Goal: Task Accomplishment & Management: Manage account settings

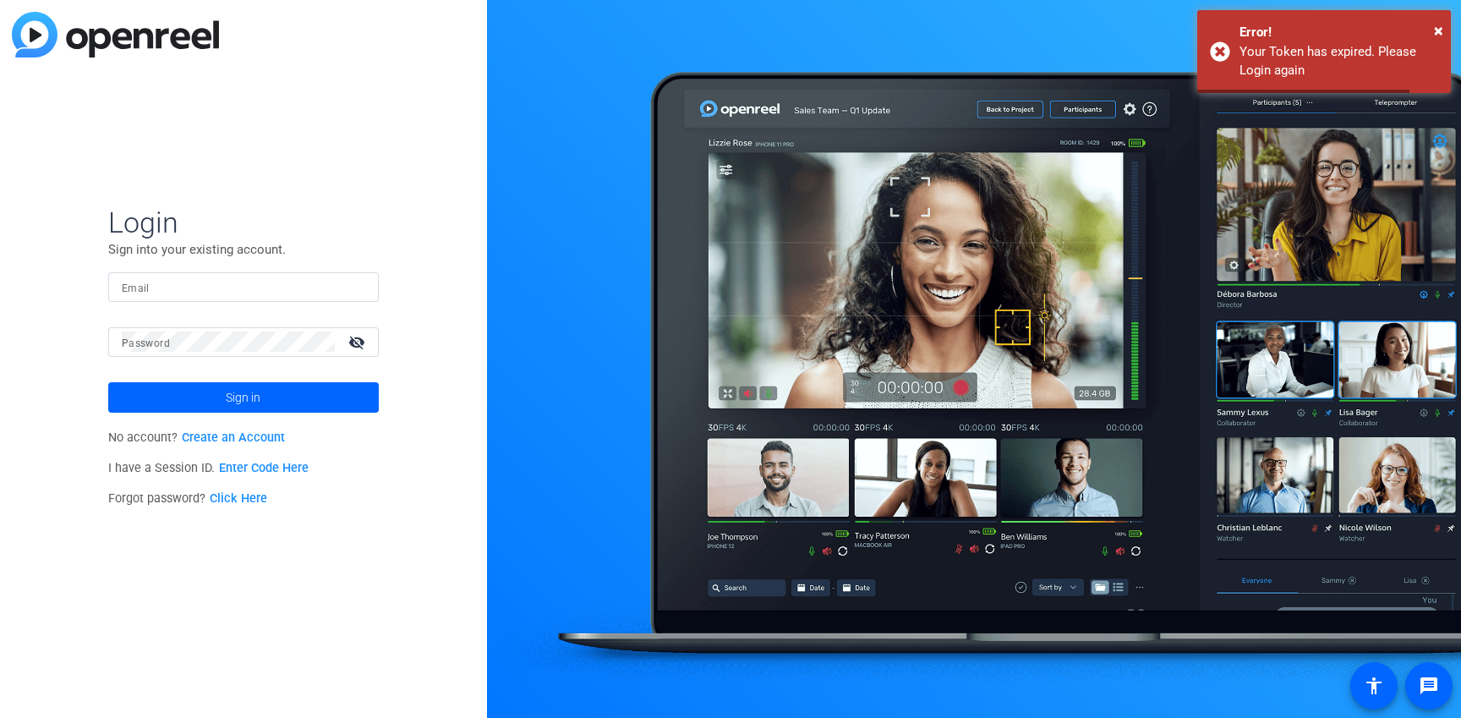
click at [227, 272] on div at bounding box center [244, 287] width 244 height 30
click at [227, 278] on input "Email" at bounding box center [244, 287] width 244 height 20
type input "[PERSON_NAME][EMAIL_ADDRESS][PERSON_NAME][PERSON_NAME][DOMAIN_NAME]"
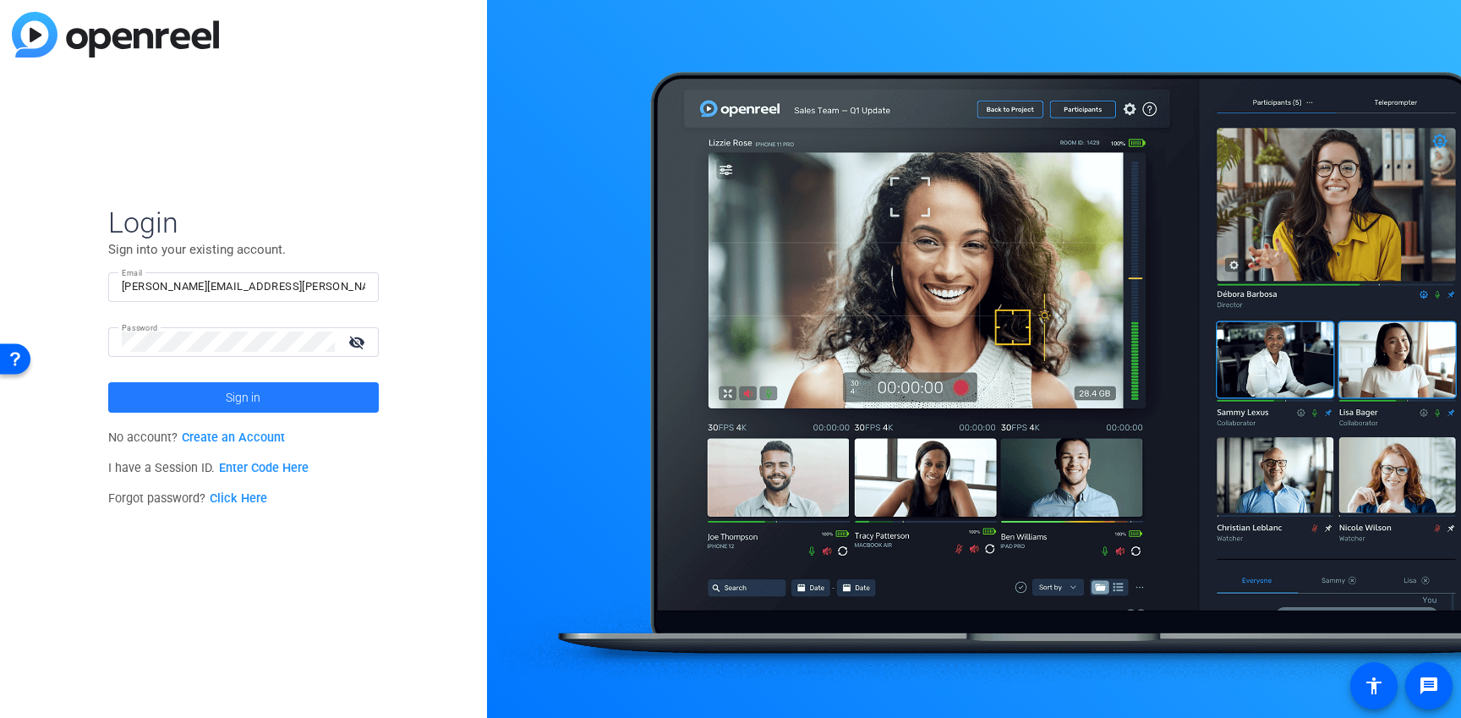
click at [204, 392] on span at bounding box center [243, 397] width 271 height 41
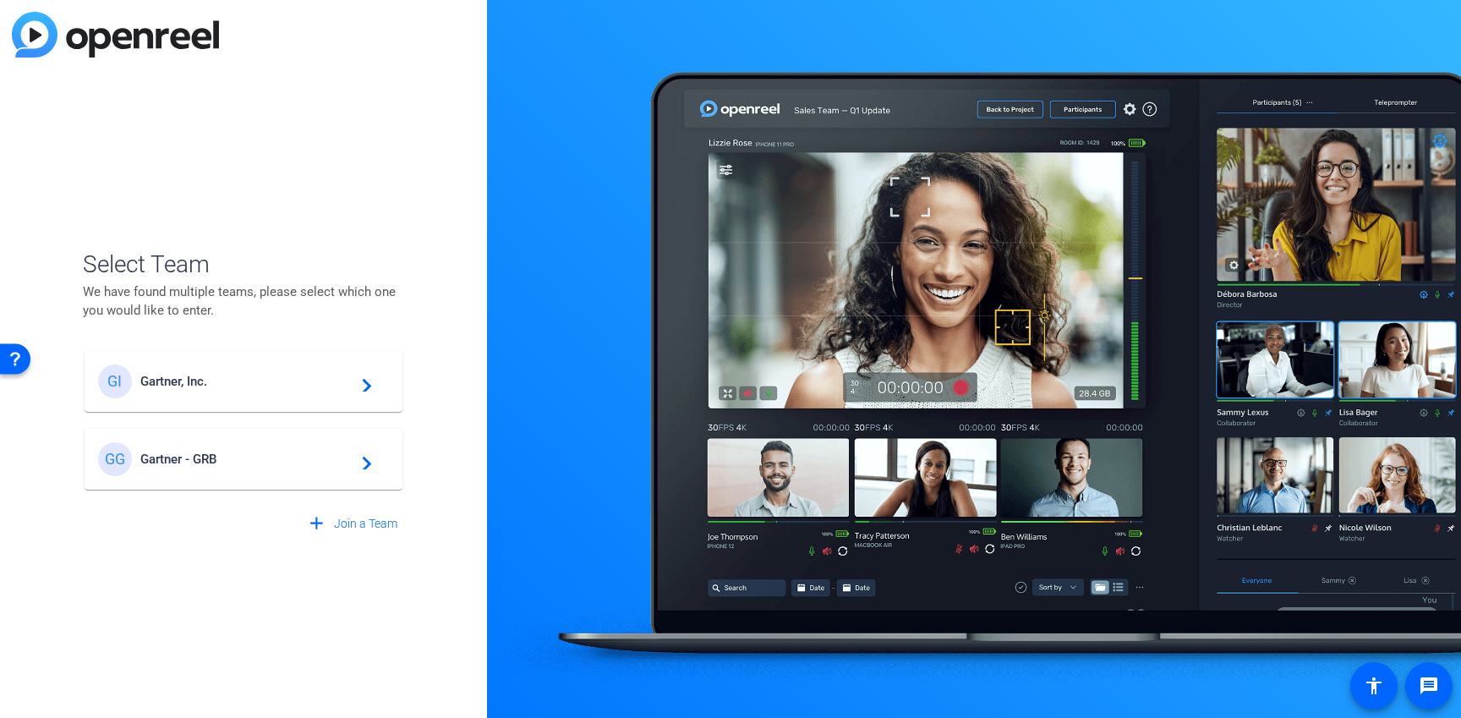
click at [166, 399] on mat-card-content "GI Gartner, Inc. navigate_next" at bounding box center [244, 381] width 318 height 61
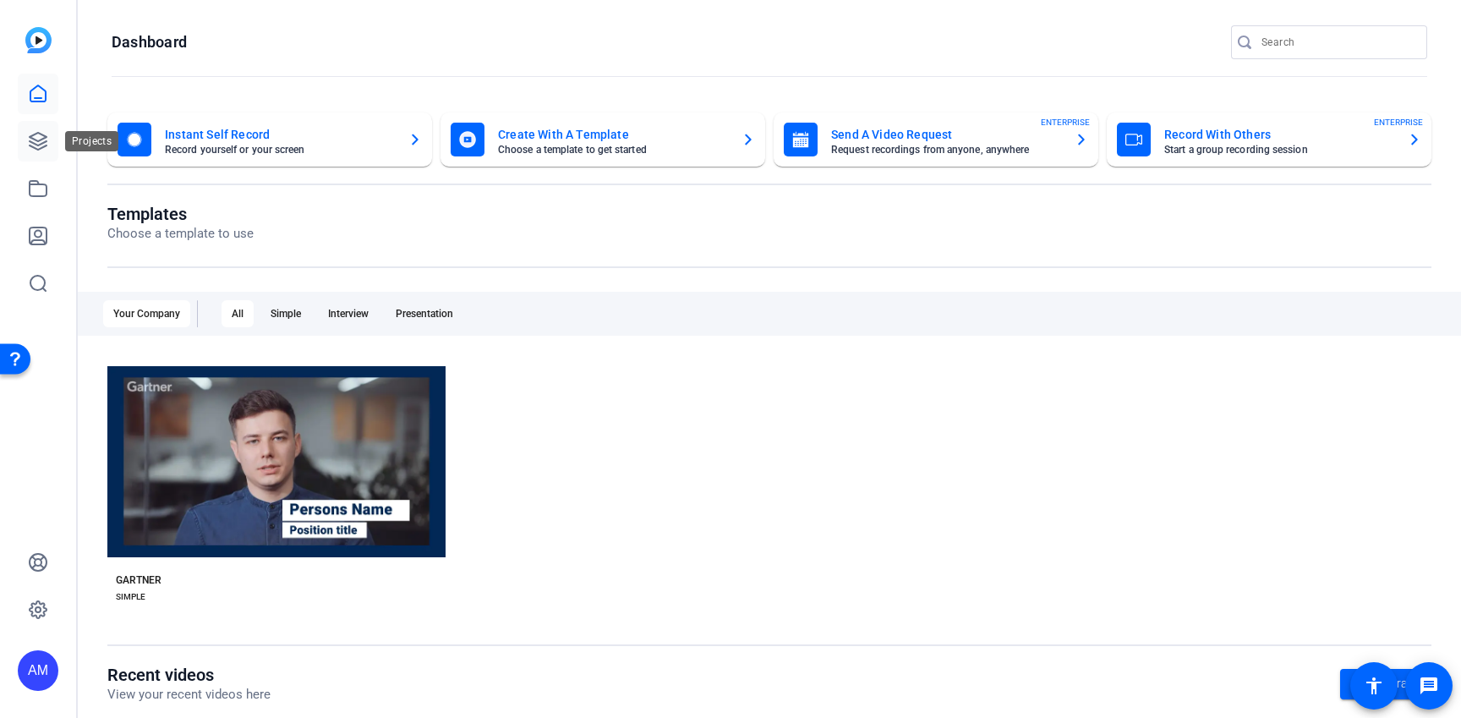
click at [41, 132] on icon at bounding box center [38, 141] width 20 height 20
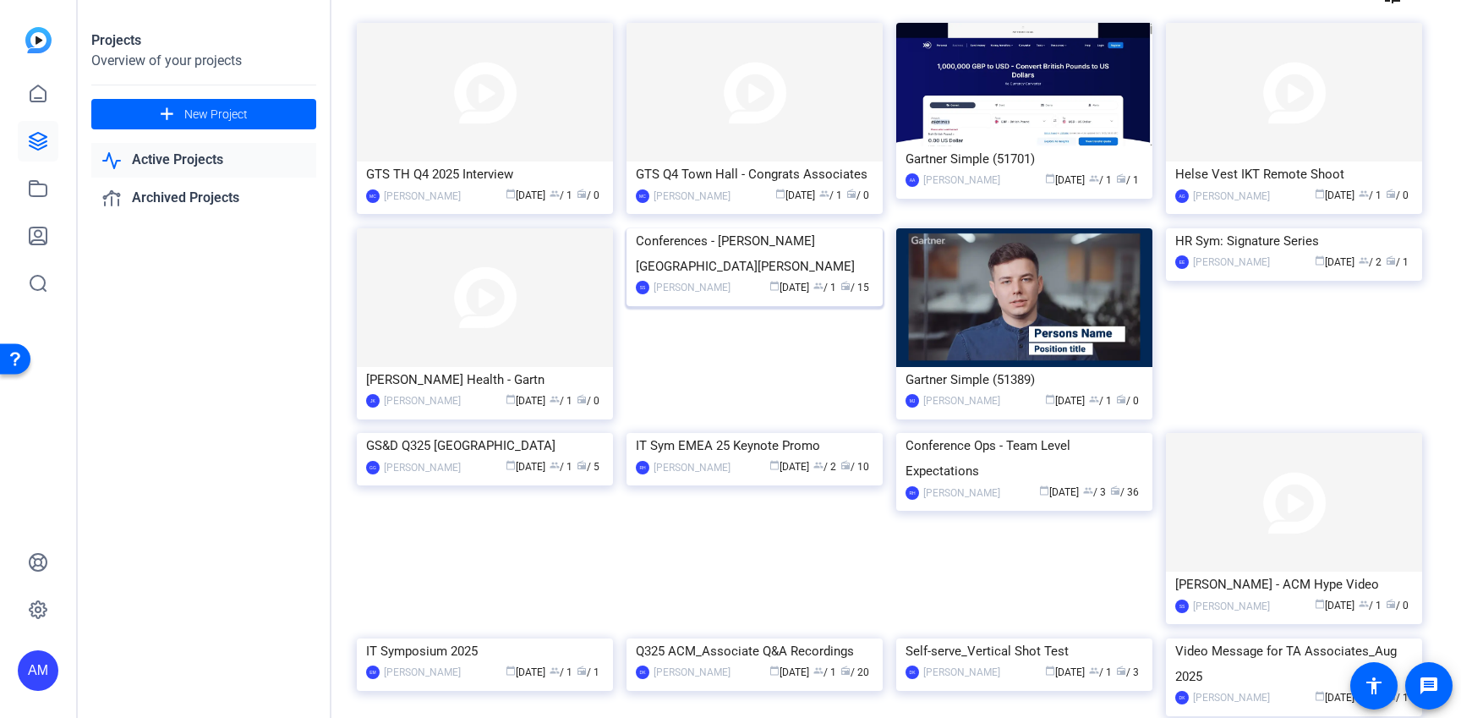
scroll to position [118, 0]
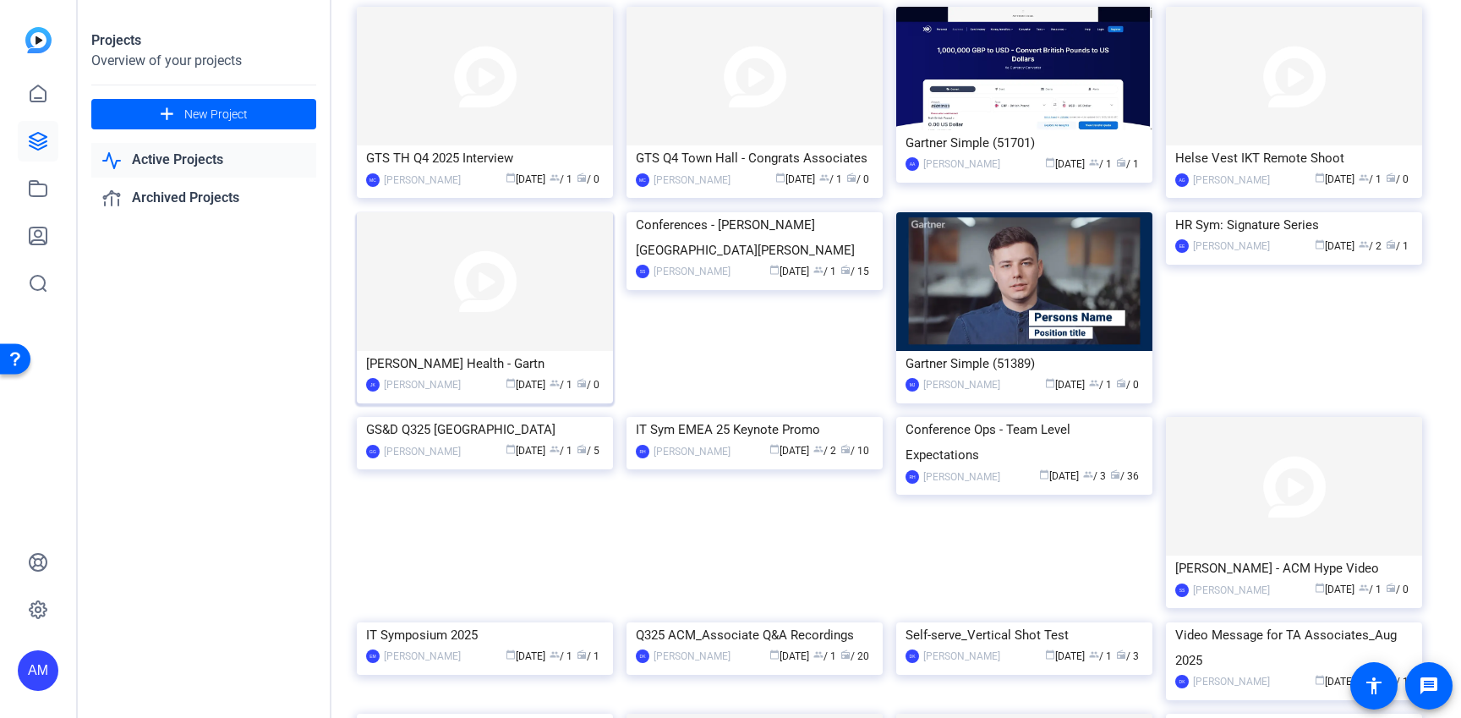
click at [499, 300] on img at bounding box center [485, 281] width 256 height 139
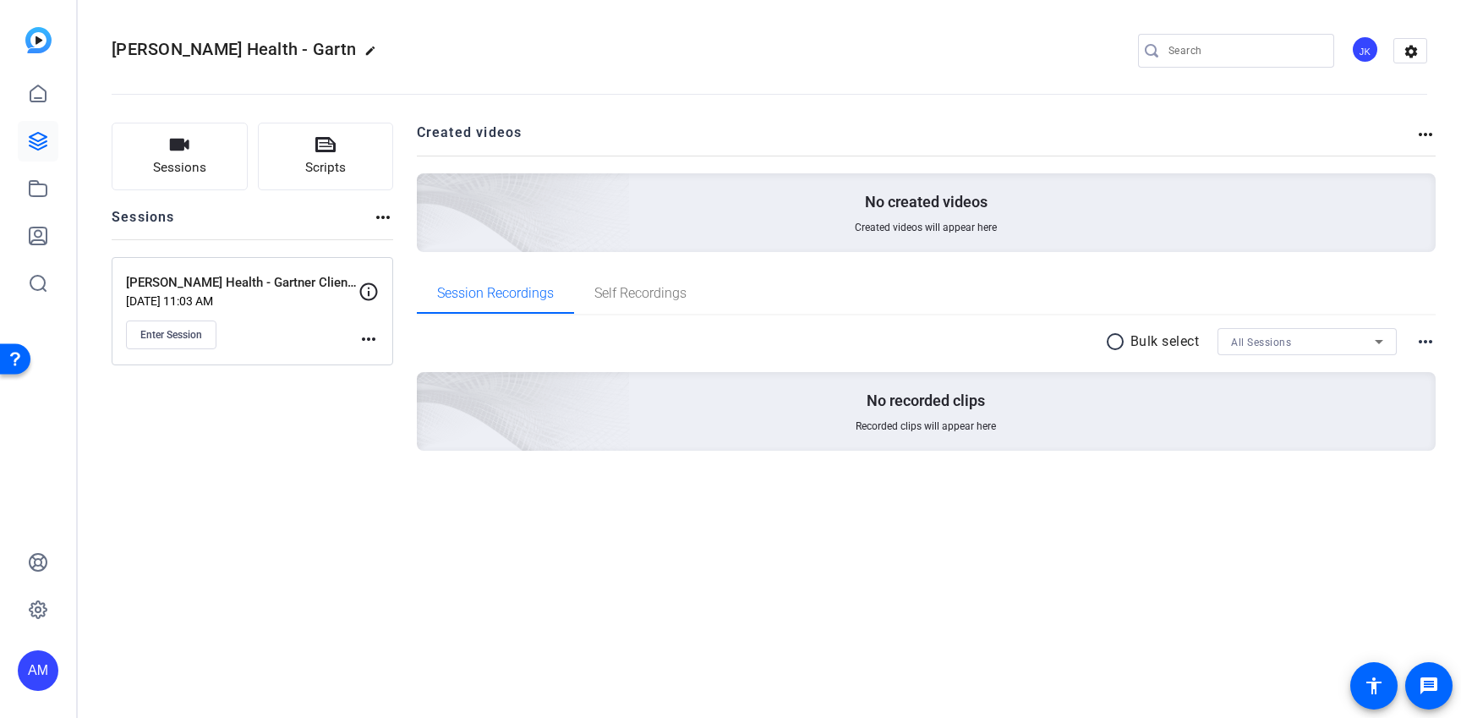
click at [364, 341] on mat-icon "more_horiz" at bounding box center [369, 339] width 20 height 20
click at [386, 361] on span "Edit Session" at bounding box center [410, 363] width 77 height 20
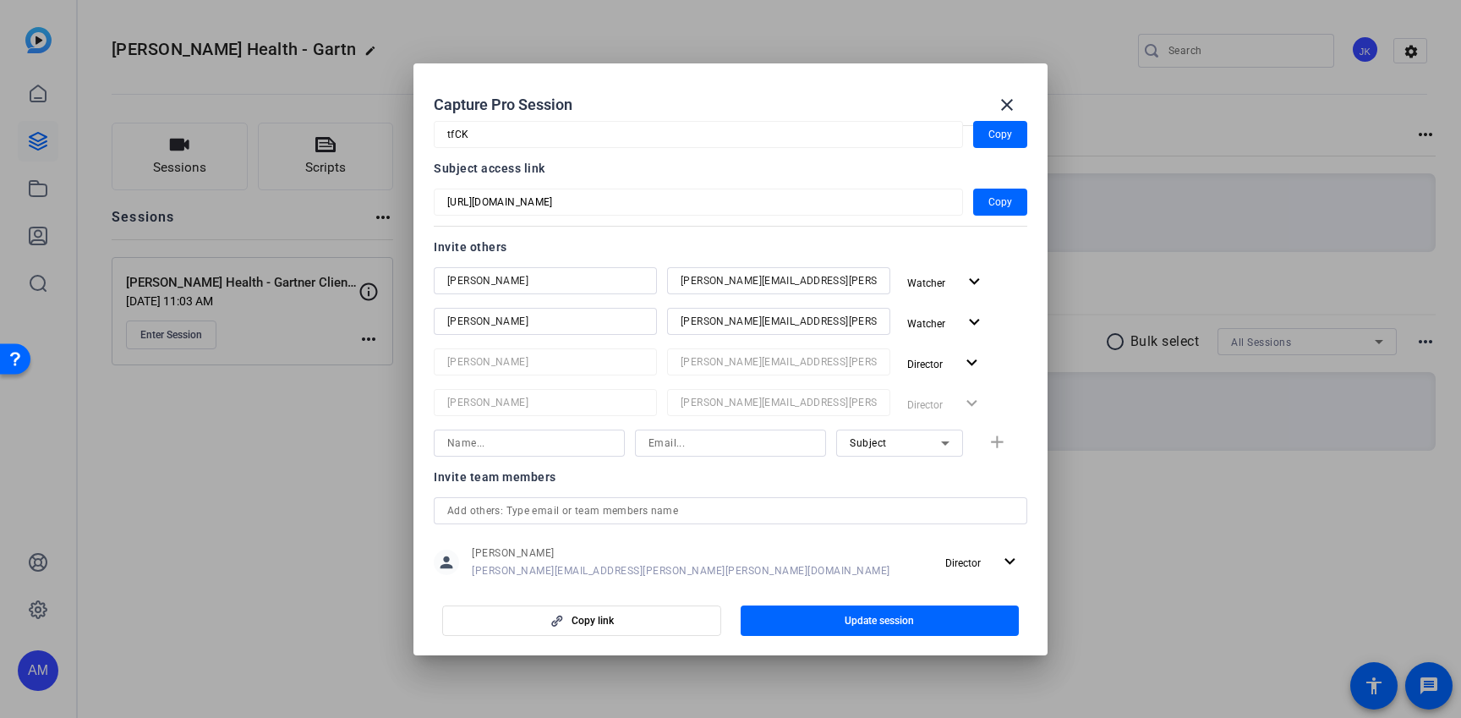
scroll to position [117, 0]
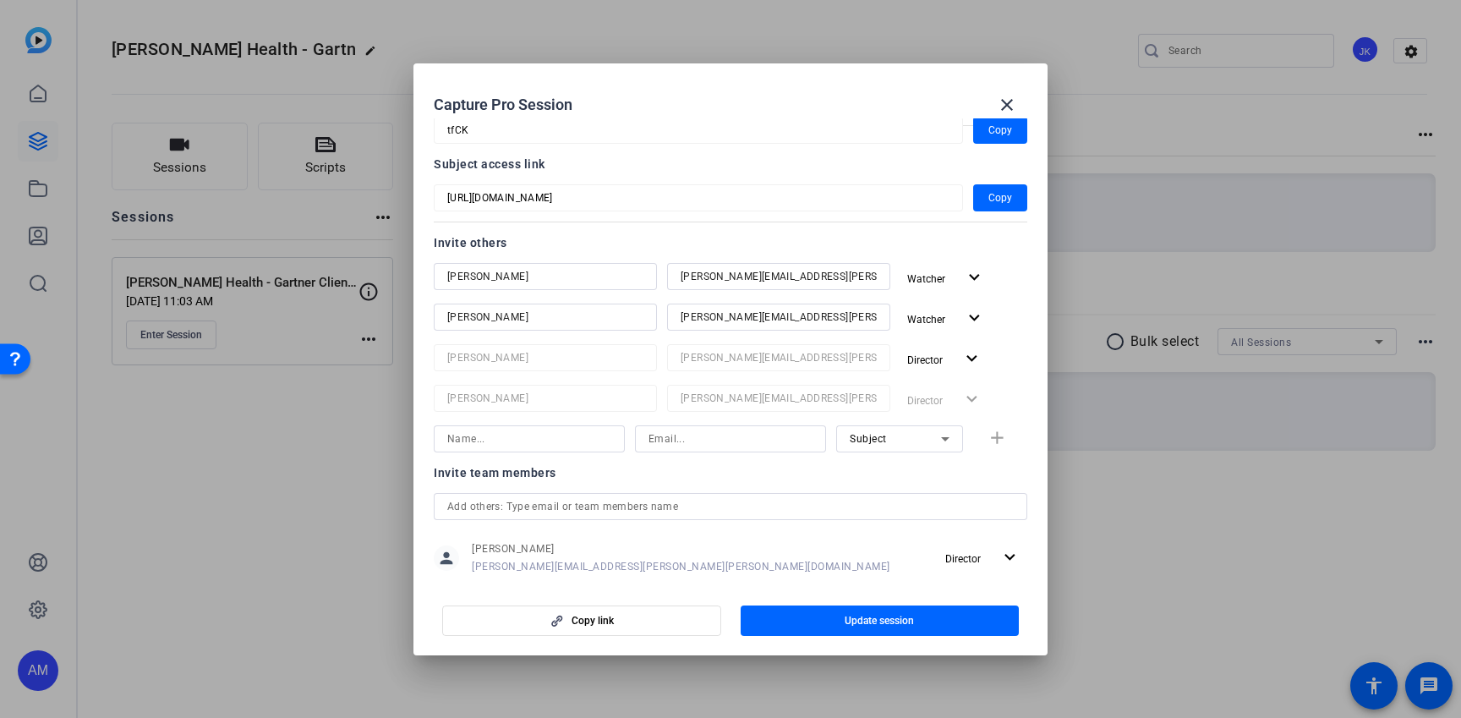
click at [562, 444] on input at bounding box center [529, 439] width 164 height 20
type input "[PERSON_NAME]"
type input "rob.[PERSON_NAME]@"
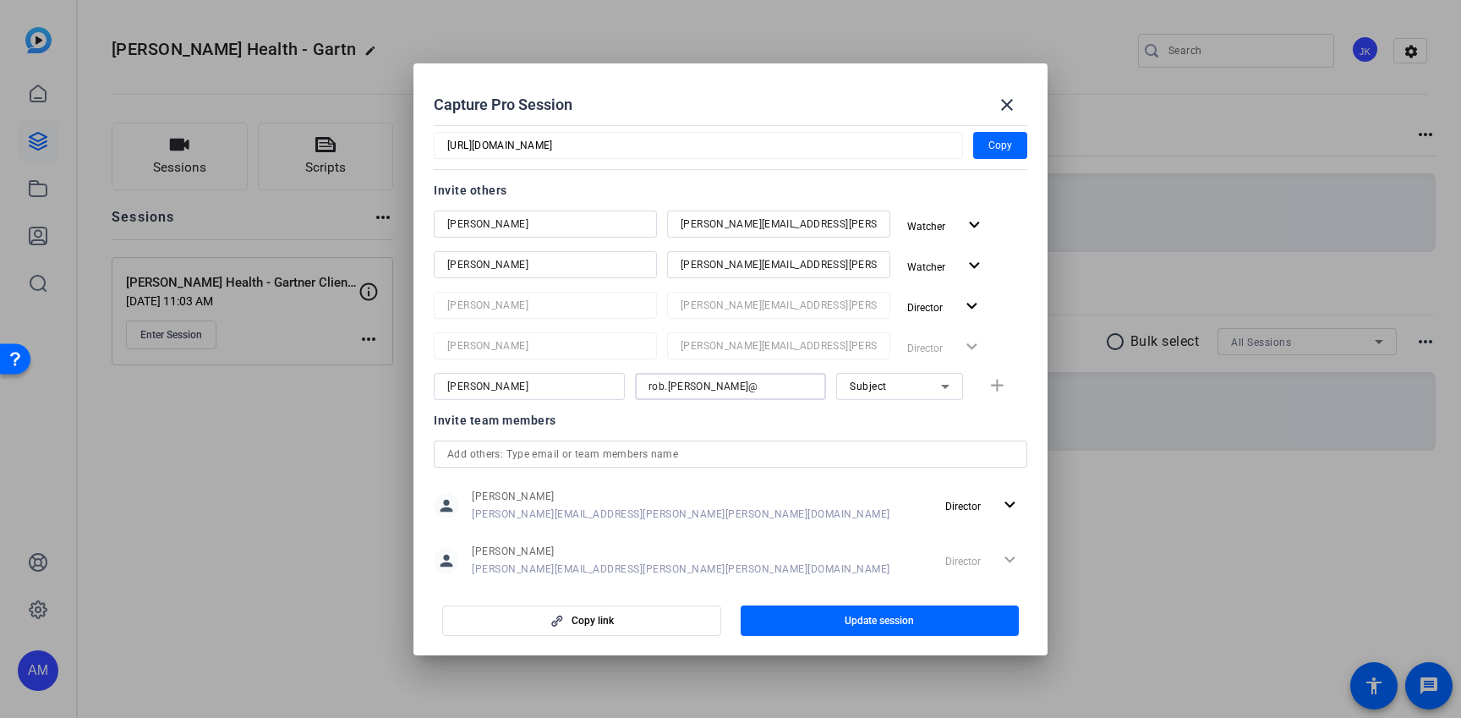
scroll to position [201, 0]
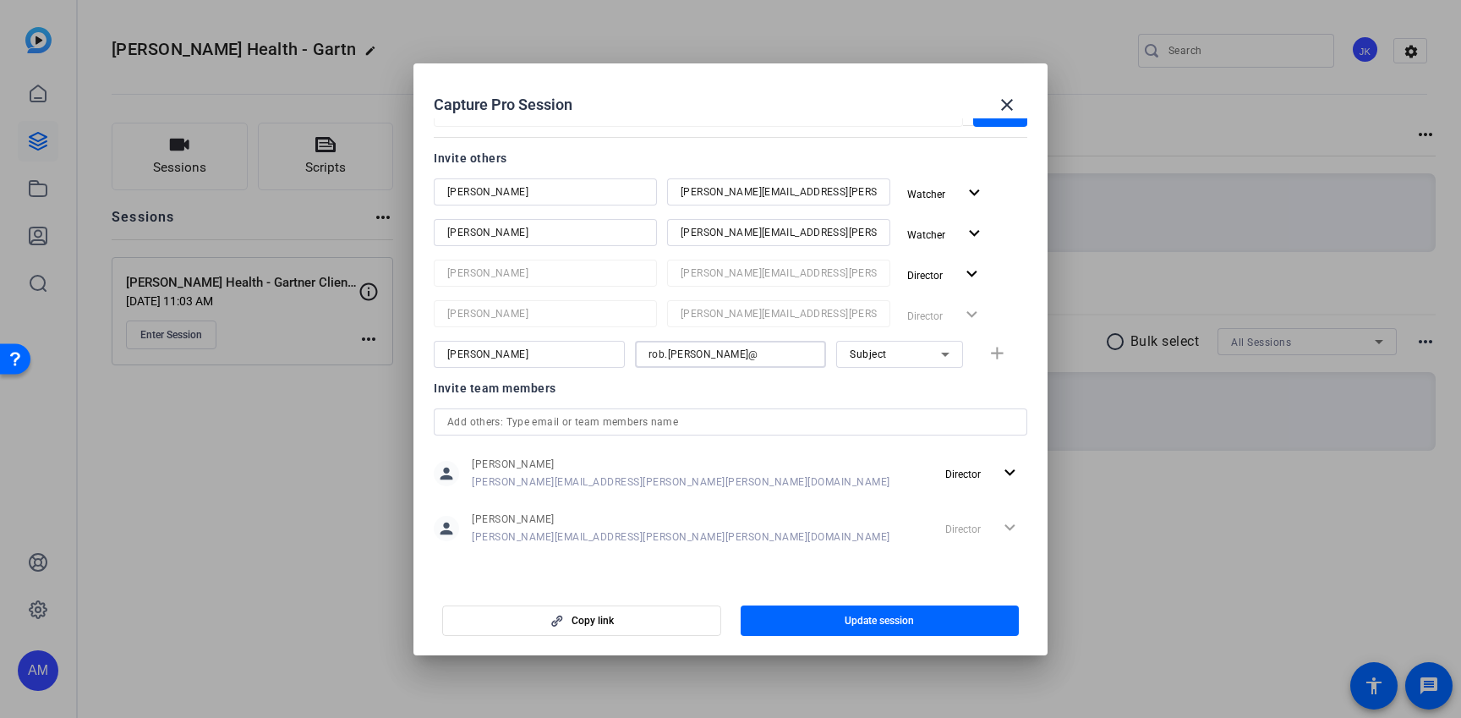
click at [770, 358] on input "rob.[PERSON_NAME]@" at bounding box center [731, 354] width 164 height 20
click at [769, 358] on input "rob.[PERSON_NAME]@" at bounding box center [731, 354] width 164 height 20
click at [569, 354] on input "[PERSON_NAME]" at bounding box center [529, 354] width 164 height 20
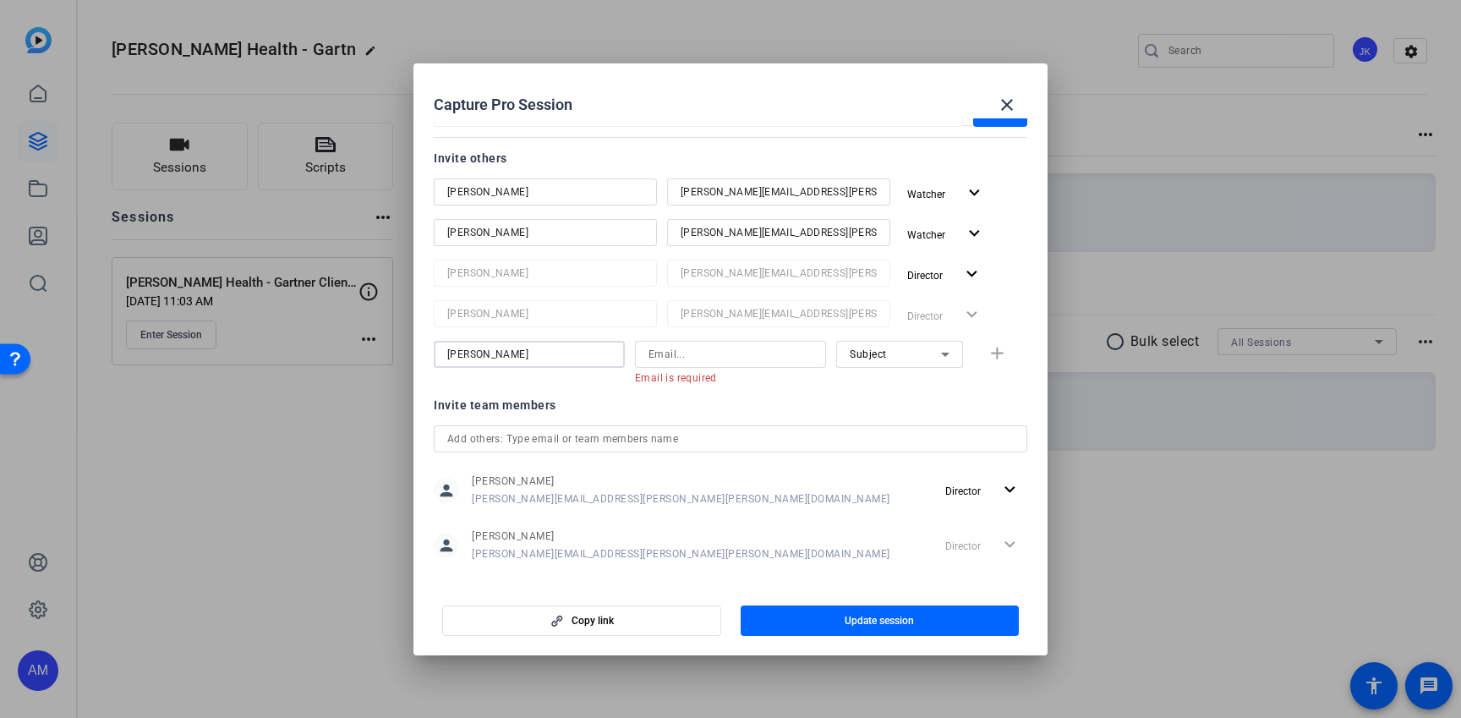
click at [569, 354] on input "[PERSON_NAME]" at bounding box center [529, 354] width 164 height 20
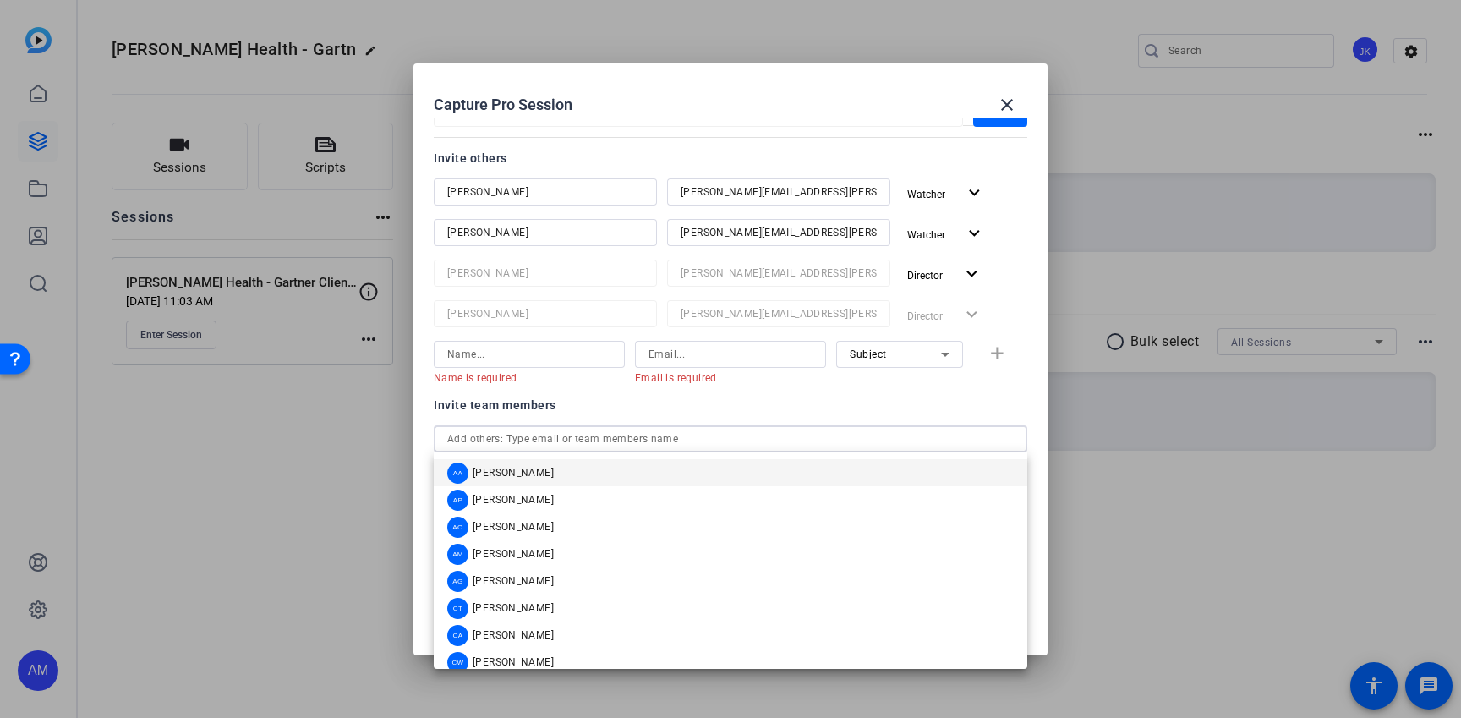
click at [662, 446] on input "text" at bounding box center [730, 439] width 567 height 20
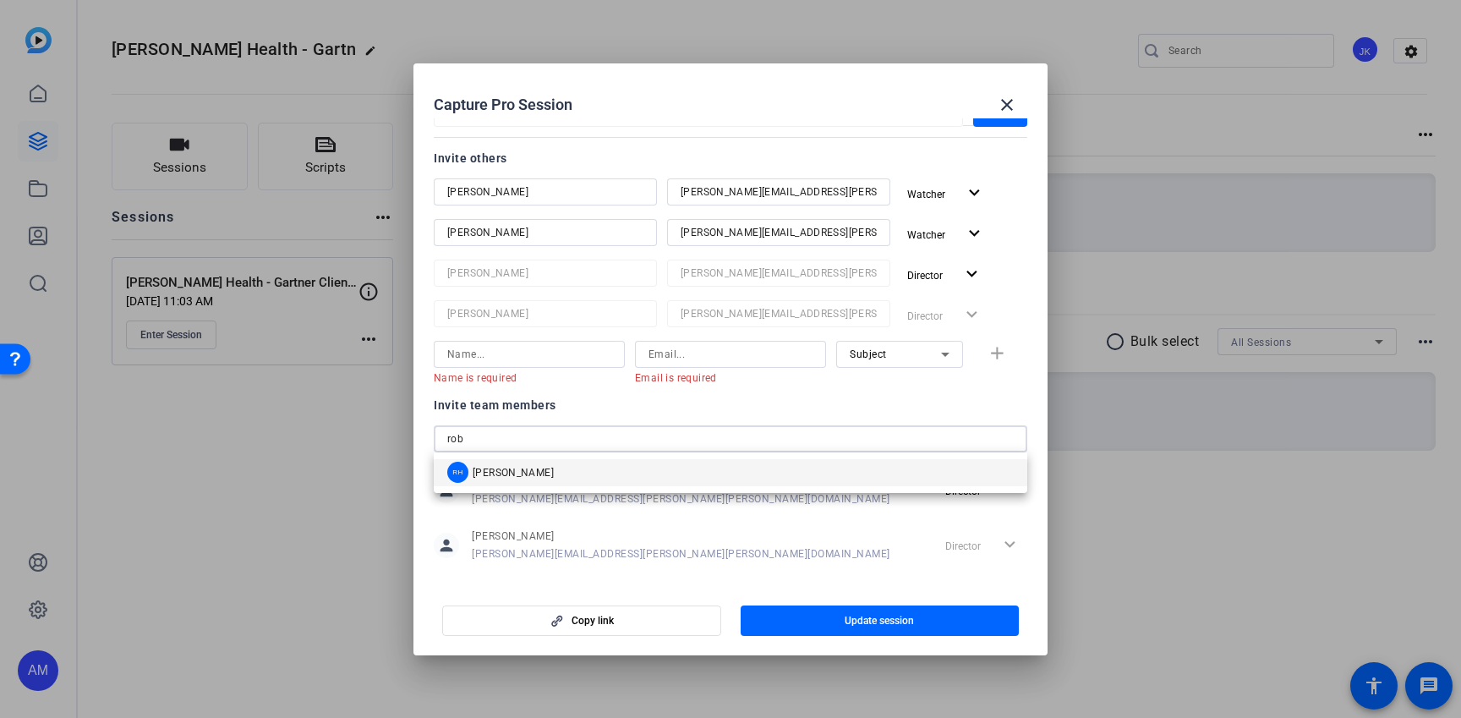
type input "rob"
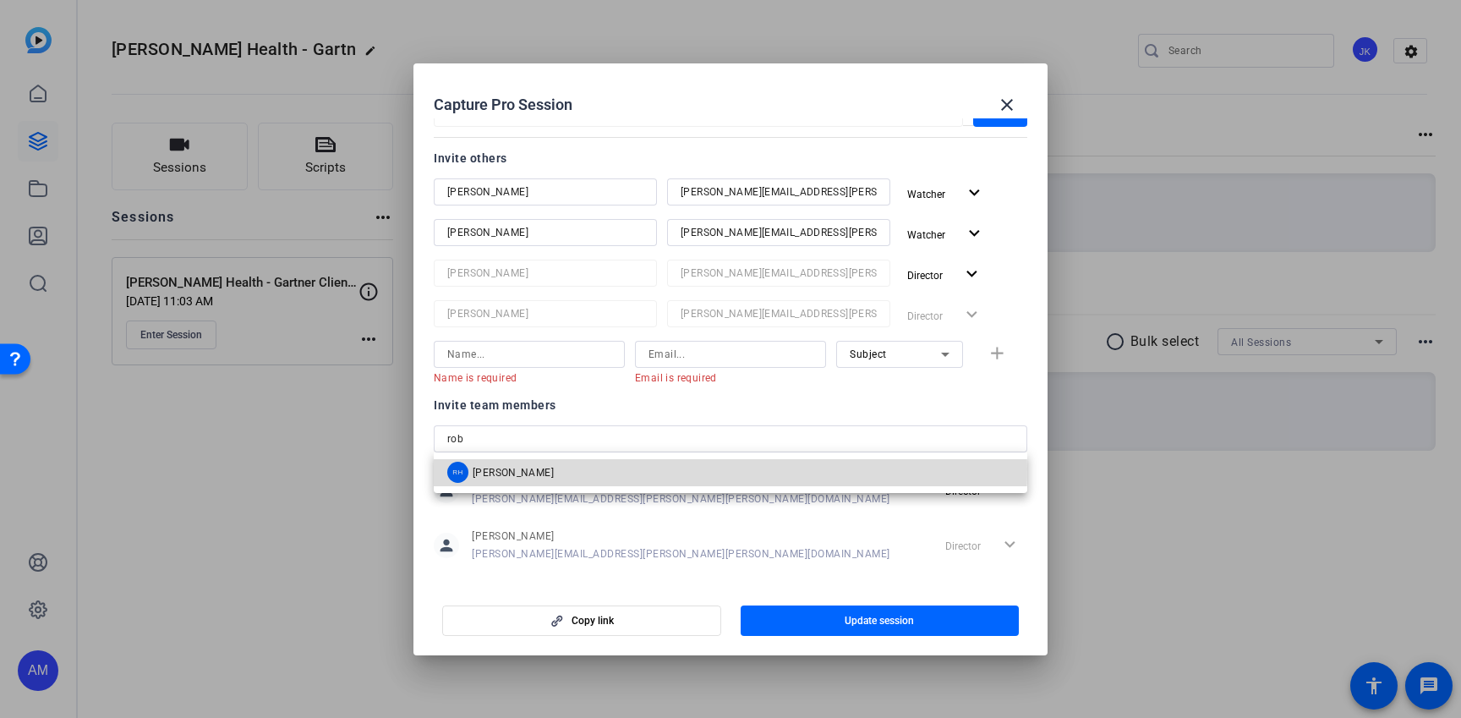
click at [618, 468] on mat-option "RH [PERSON_NAME]" at bounding box center [731, 472] width 594 height 27
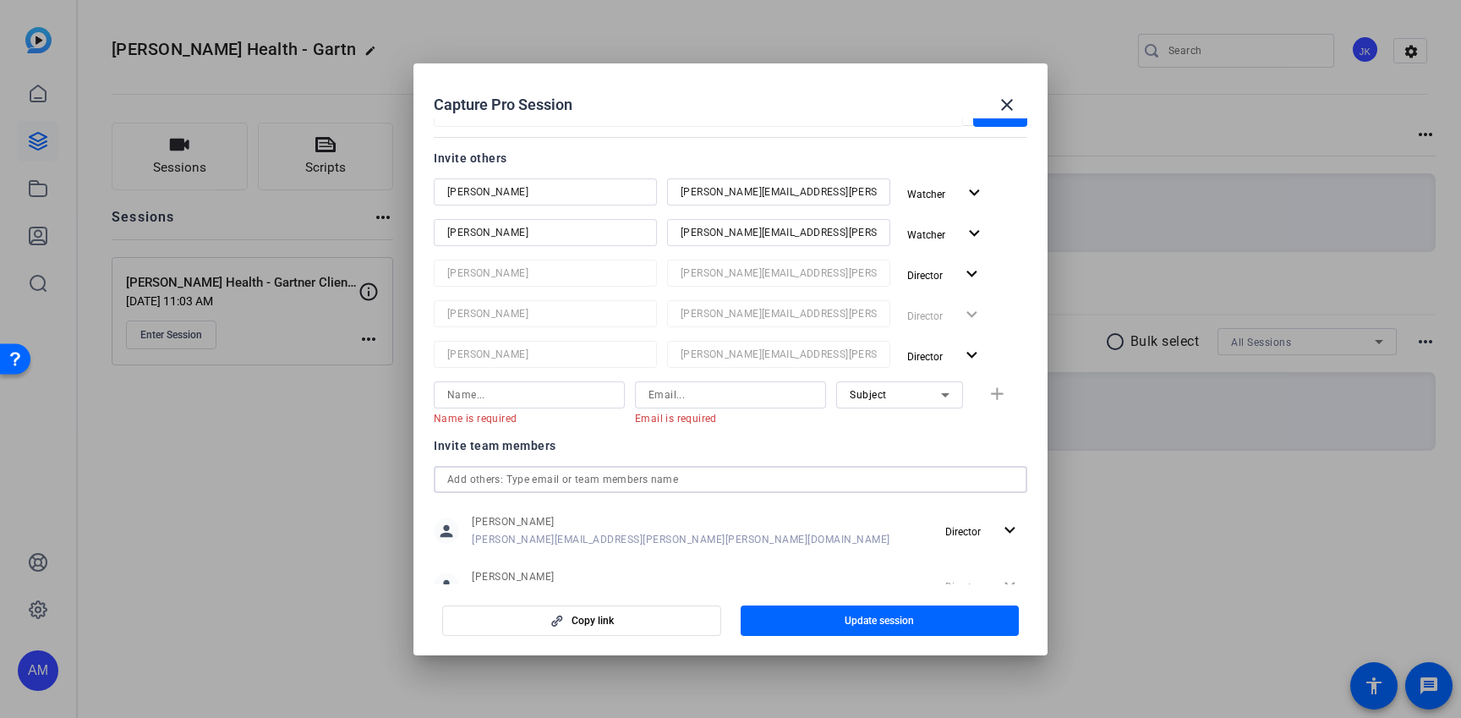
scroll to position [314, 0]
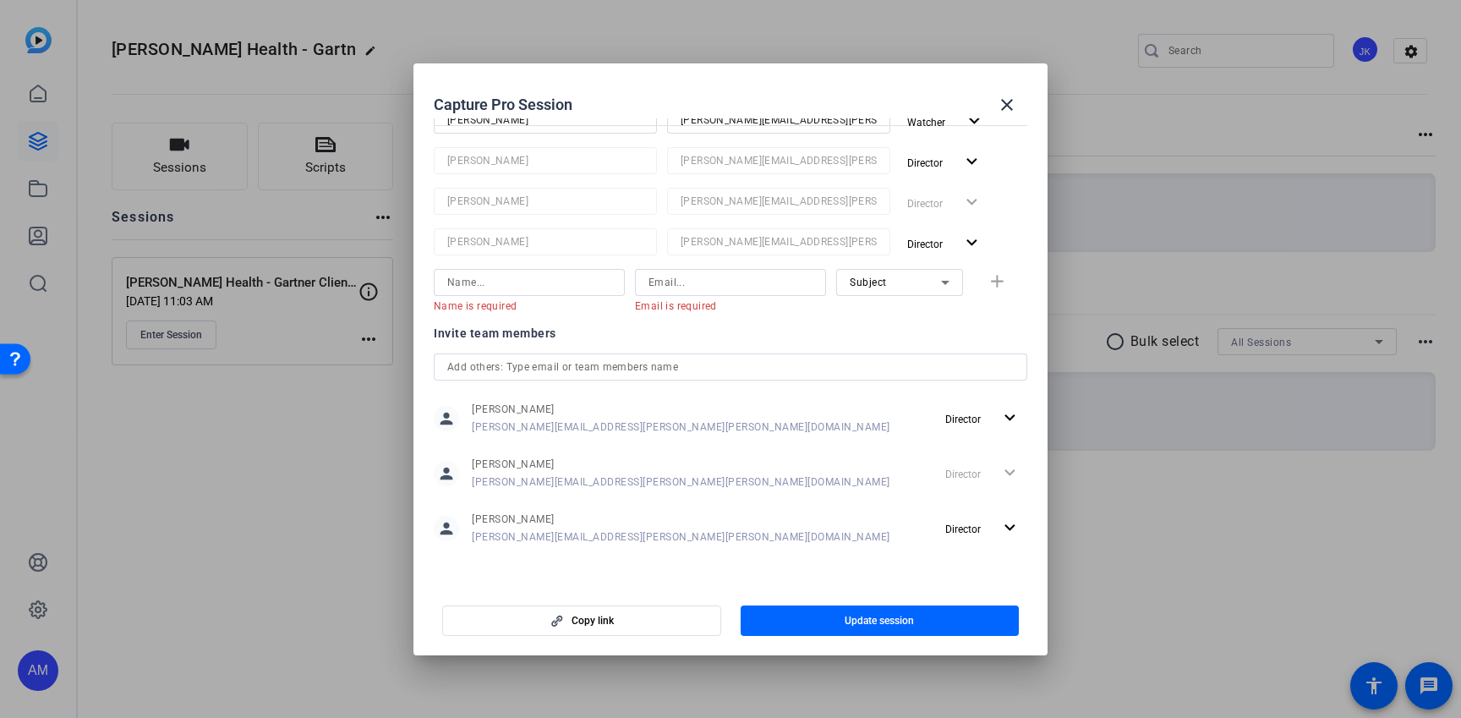
click at [856, 594] on div "Copy link Update session" at bounding box center [731, 614] width 594 height 43
click at [855, 615] on span "Update session" at bounding box center [879, 621] width 69 height 14
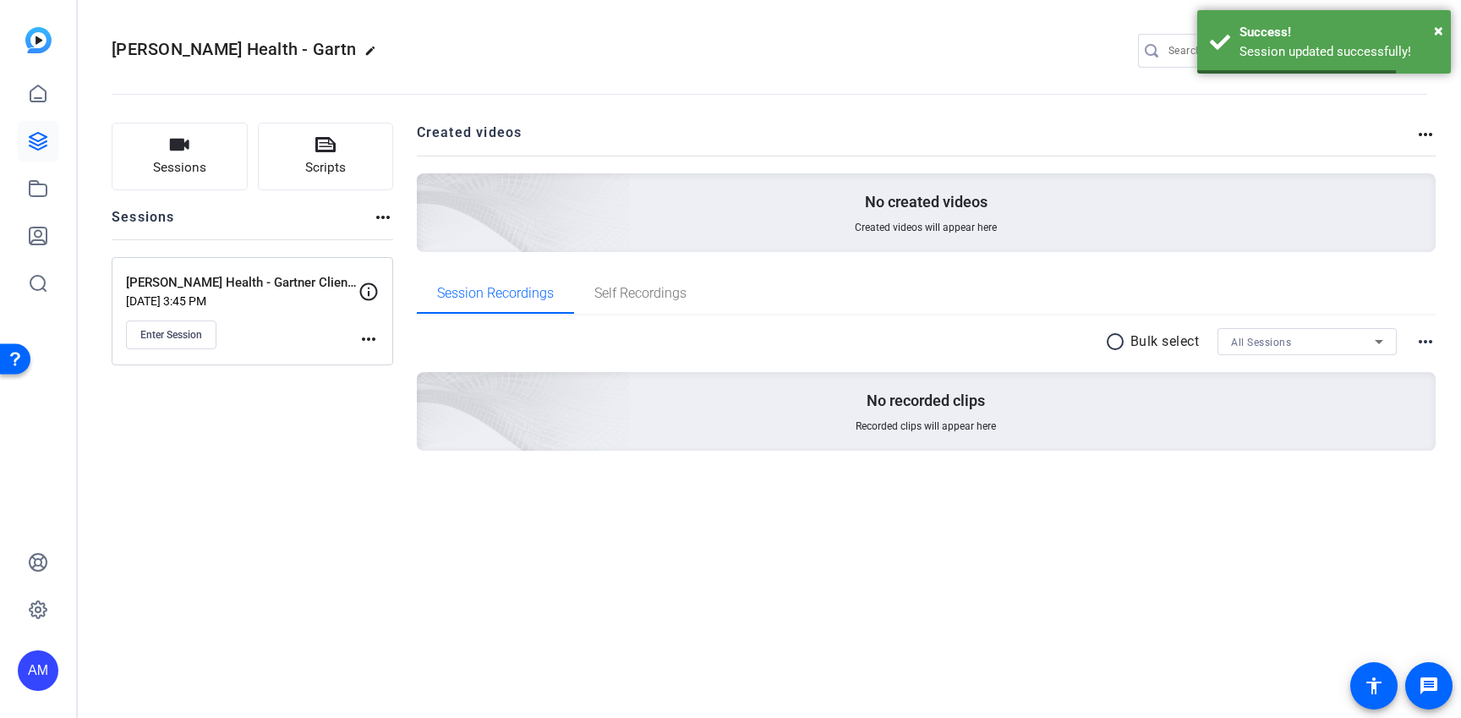
click at [831, 509] on div "Sessions Scripts Sessions more_horiz [PERSON_NAME] Health - Gartner Client Inte…" at bounding box center [769, 313] width 1383 height 424
